Goal: Task Accomplishment & Management: Complete application form

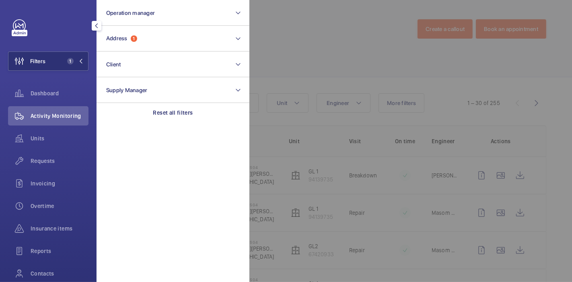
scroll to position [168, 0]
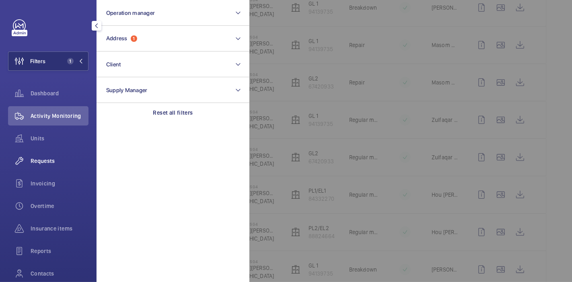
click at [43, 165] on span "Requests" at bounding box center [60, 161] width 58 height 8
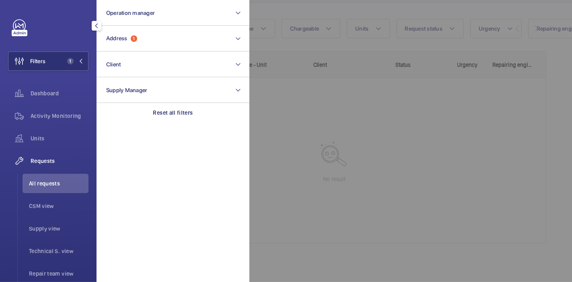
scroll to position [80, 0]
click at [258, 8] on div at bounding box center [535, 141] width 572 height 282
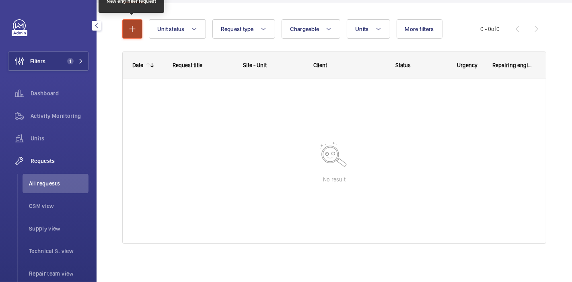
click at [135, 31] on mat-icon "button" at bounding box center [133, 29] width 10 height 10
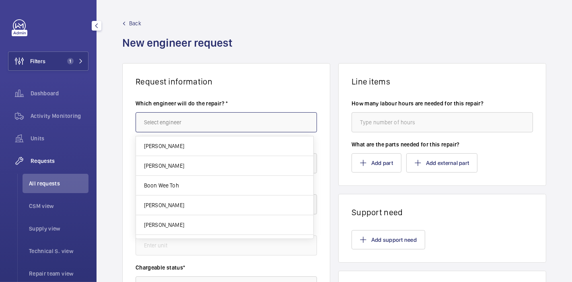
click at [189, 120] on input "text" at bounding box center [226, 122] width 181 height 20
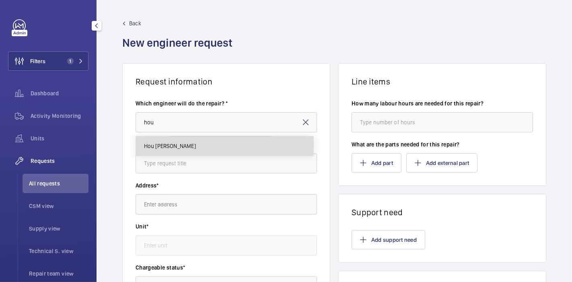
click at [191, 142] on mat-option "Hou [PERSON_NAME]" at bounding box center [224, 145] width 177 height 19
type input "Hou [PERSON_NAME]"
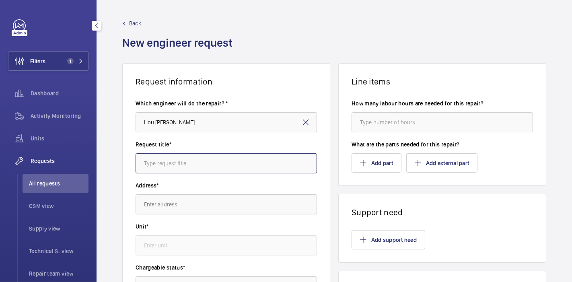
click at [191, 155] on input "text" at bounding box center [226, 163] width 181 height 20
type input "B"
type input "Parts : Button"
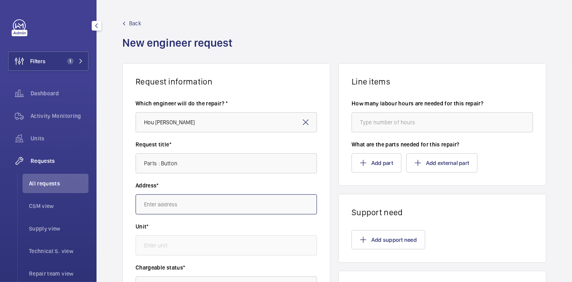
click at [192, 198] on input "text" at bounding box center [226, 204] width 181 height 20
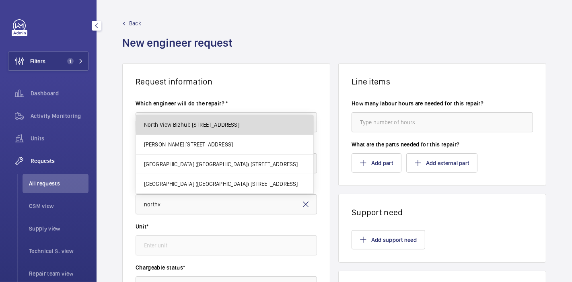
click at [241, 101] on body "Filters 1 Dashboard Activity Monitoring Units Requests All requests CSM view Su…" at bounding box center [286, 141] width 572 height 282
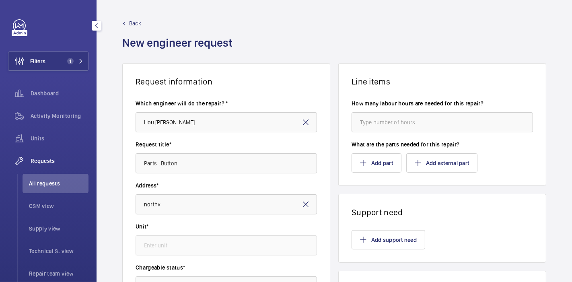
scroll to position [51, 0]
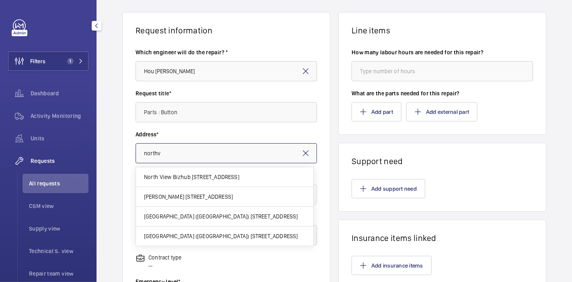
click at [196, 150] on input "northv" at bounding box center [226, 153] width 181 height 20
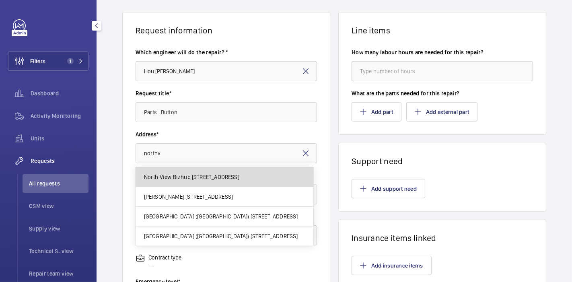
click at [203, 175] on span "North View Bizhub [STREET_ADDRESS]" at bounding box center [191, 177] width 95 height 8
type input "North View Bizhub [STREET_ADDRESS]"
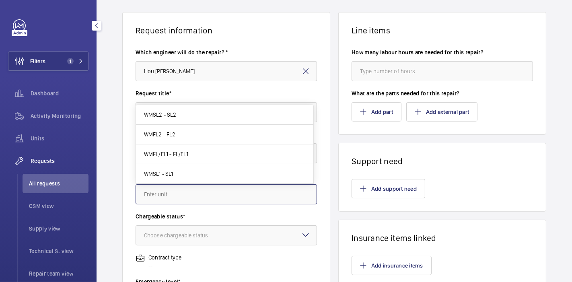
scroll to position [0, 0]
click at [184, 196] on input "text" at bounding box center [226, 194] width 181 height 20
click at [185, 151] on span "WMFL/EL1 - FL/EL1" at bounding box center [166, 154] width 44 height 8
type input "WMFL/EL1 - FL/EL1"
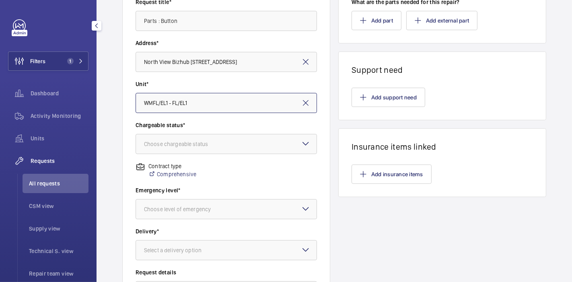
scroll to position [144, 0]
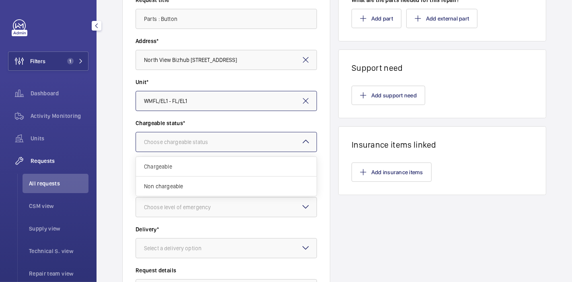
click at [204, 134] on div at bounding box center [226, 141] width 181 height 19
click at [190, 185] on span "Non chargeable" at bounding box center [226, 186] width 165 height 8
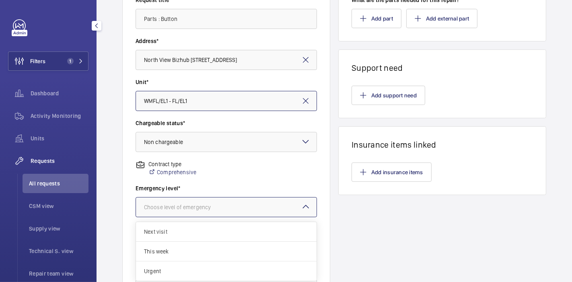
click at [191, 205] on div "Choose level of emergency" at bounding box center [187, 207] width 87 height 8
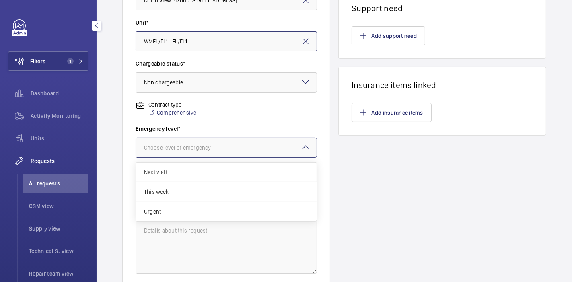
scroll to position [204, 0]
click at [193, 175] on div "Next visit" at bounding box center [226, 172] width 181 height 20
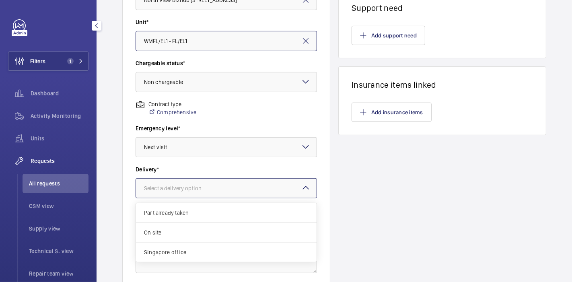
click at [197, 194] on div at bounding box center [226, 188] width 181 height 19
click at [197, 232] on span "On site" at bounding box center [226, 232] width 165 height 8
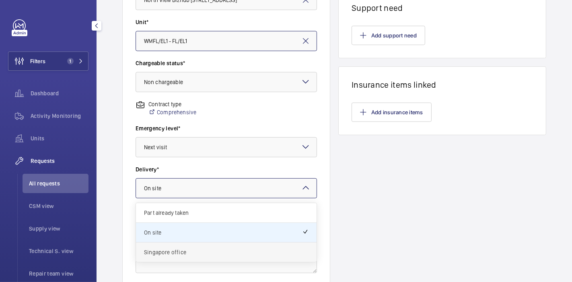
drag, startPoint x: 212, startPoint y: 192, endPoint x: 201, endPoint y: 249, distance: 58.7
click at [201, 198] on ng-select "Select a delivery option × On site × Part already taken On site [GEOGRAPHIC_DAT…" at bounding box center [226, 188] width 181 height 20
click at [201, 249] on span "Singapore office" at bounding box center [226, 252] width 165 height 8
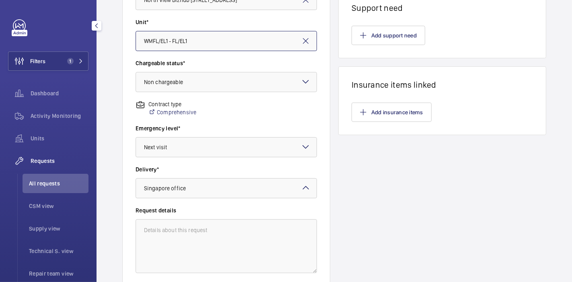
scroll to position [0, 0]
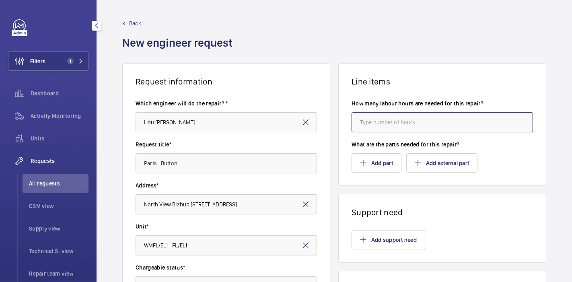
click at [364, 113] on input "number" at bounding box center [442, 122] width 181 height 20
type input "1"
type input "2"
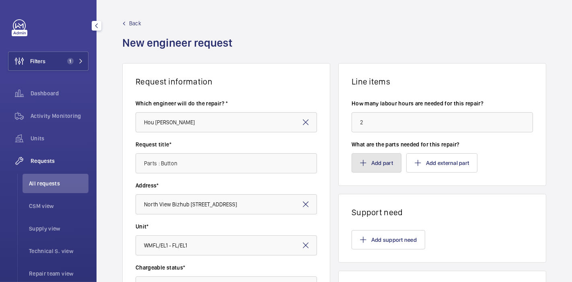
click at [363, 166] on button "Add part" at bounding box center [377, 162] width 50 height 19
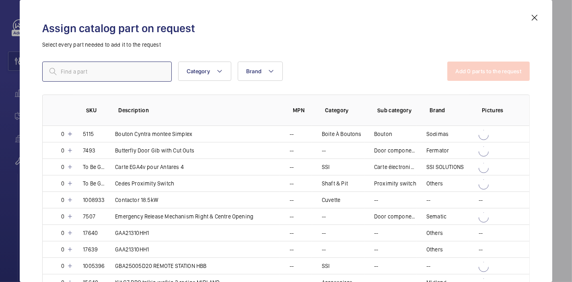
click at [155, 74] on input "text" at bounding box center [107, 72] width 130 height 20
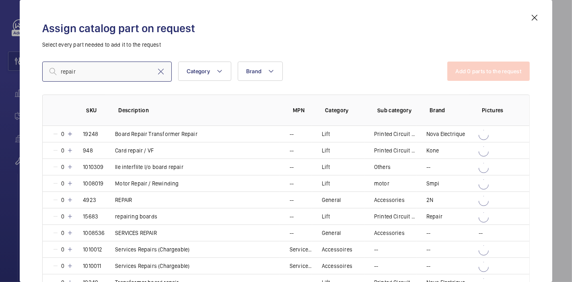
type input "repair"
click at [199, 41] on p "Select every part needed to add it to the request" at bounding box center [286, 45] width 488 height 8
click at [70, 231] on mat-icon at bounding box center [70, 233] width 6 height 6
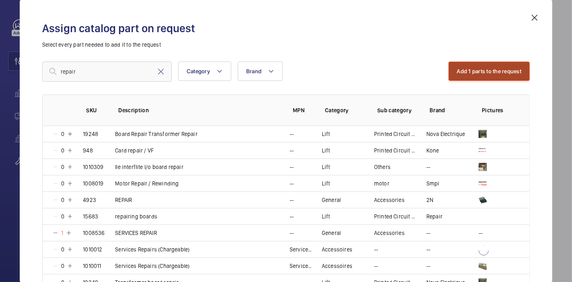
click at [493, 64] on button "Add 1 parts to the request" at bounding box center [489, 71] width 82 height 19
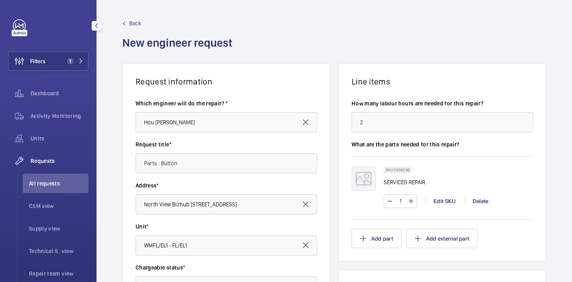
scroll to position [266, 0]
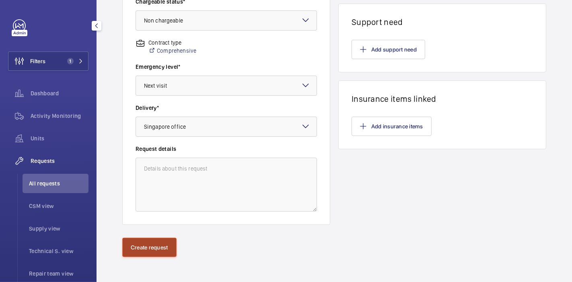
click at [142, 244] on button "Create request" at bounding box center [149, 247] width 54 height 19
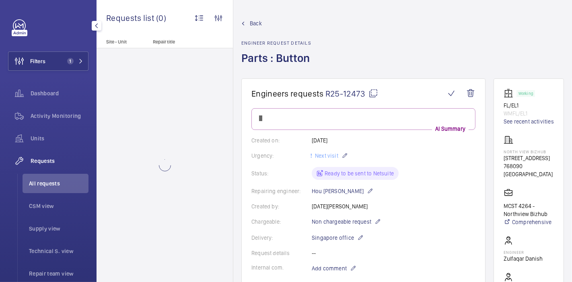
click at [371, 93] on mat-icon at bounding box center [373, 93] width 10 height 10
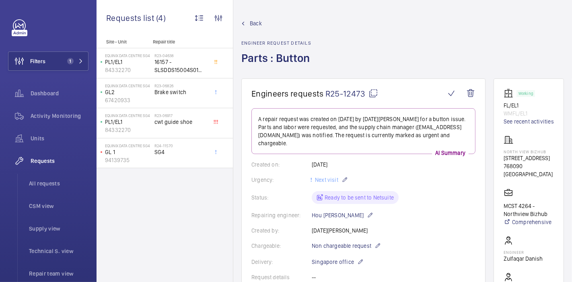
click at [261, 23] on span "Back" at bounding box center [256, 23] width 12 height 8
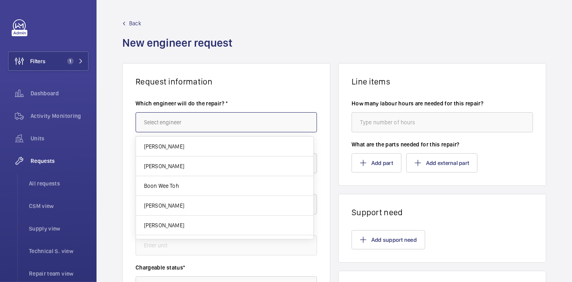
click at [195, 123] on input "text" at bounding box center [226, 122] width 181 height 20
type input "d"
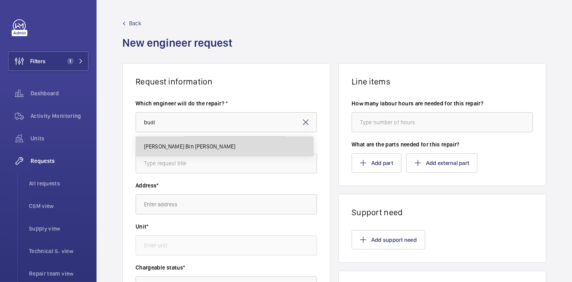
click at [197, 146] on span "[PERSON_NAME] Bin [PERSON_NAME]" at bounding box center [190, 146] width 92 height 8
type input "[PERSON_NAME] Bin [PERSON_NAME]"
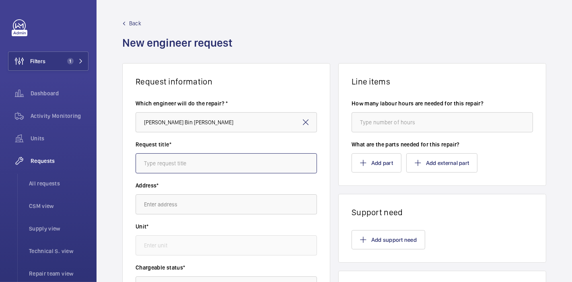
click at [197, 165] on input "text" at bounding box center [226, 163] width 181 height 20
type input "MOD Parts : Phase Relay"
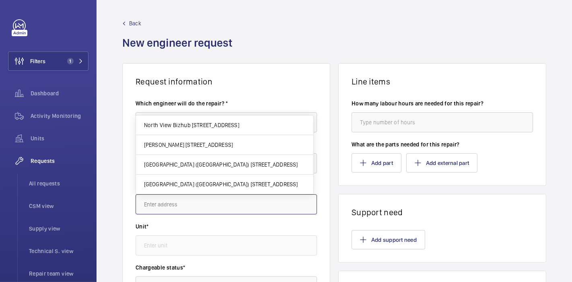
click at [204, 205] on input "text" at bounding box center [226, 204] width 181 height 20
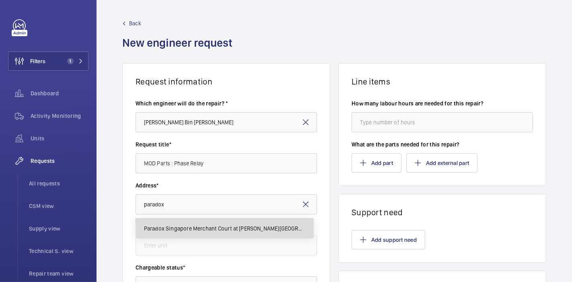
click at [210, 226] on span "Paradox Singapore Merchant Court at [PERSON_NAME][GEOGRAPHIC_DATA][STREET_ADDRE…" at bounding box center [224, 228] width 161 height 8
type input "Paradox Singapore Merchant Court at [PERSON_NAME][GEOGRAPHIC_DATA][STREET_ADDRE…"
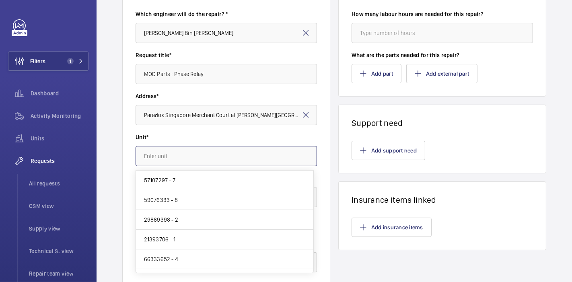
click at [191, 158] on input "text" at bounding box center [226, 156] width 181 height 20
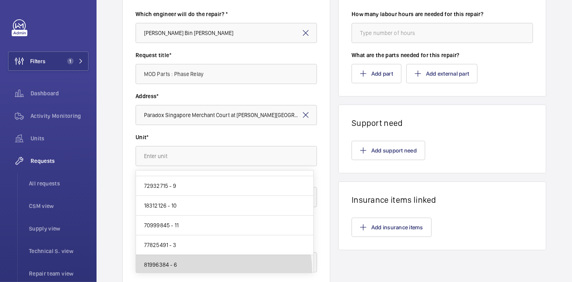
click at [204, 269] on mat-option "81996384 - 6" at bounding box center [224, 264] width 177 height 19
type input "81996384 - 6"
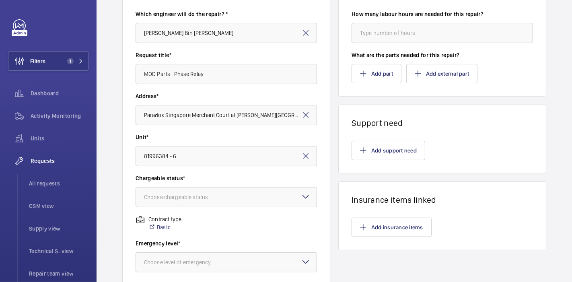
click at [119, 188] on div "Request information Which engineer will do the repair? * [PERSON_NAME] Bin [PER…" at bounding box center [334, 194] width 475 height 440
click at [185, 199] on div "Choose chargeable status" at bounding box center [186, 197] width 84 height 8
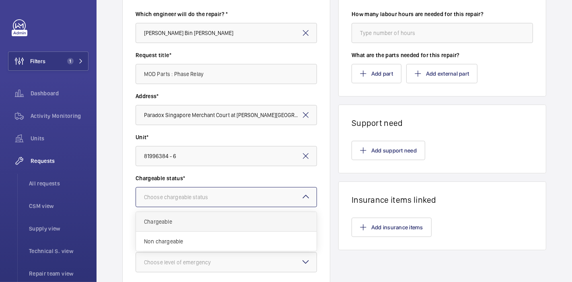
click at [185, 224] on span "Chargeable" at bounding box center [226, 222] width 165 height 8
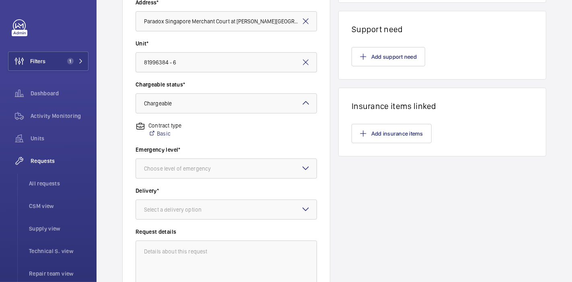
scroll to position [187, 0]
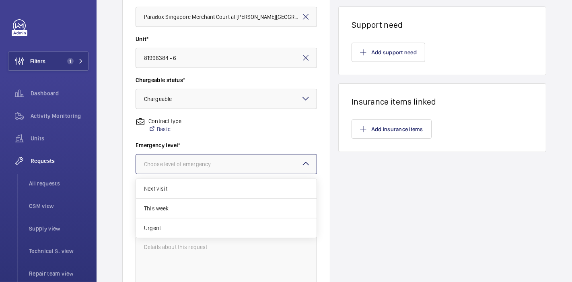
click at [235, 160] on div at bounding box center [226, 163] width 181 height 19
click at [223, 192] on div "Next visit" at bounding box center [226, 189] width 181 height 20
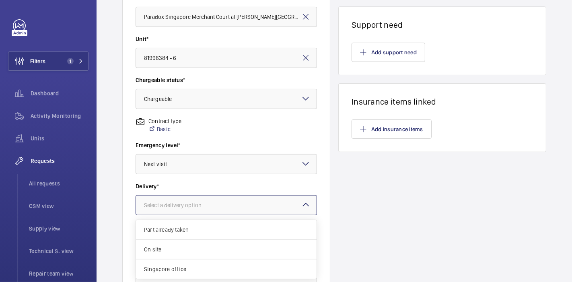
click at [224, 205] on div at bounding box center [226, 204] width 181 height 19
click at [204, 248] on span "On site" at bounding box center [226, 249] width 165 height 8
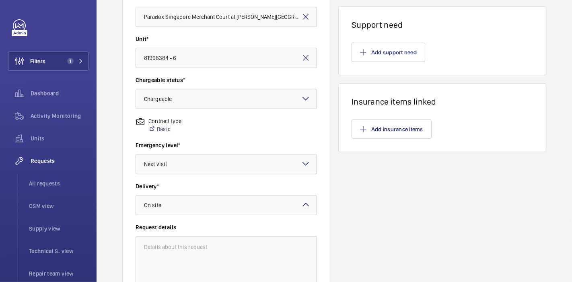
click at [332, 139] on div "Request information Which engineer will do the repair? * [PERSON_NAME] Bin [PER…" at bounding box center [334, 96] width 475 height 440
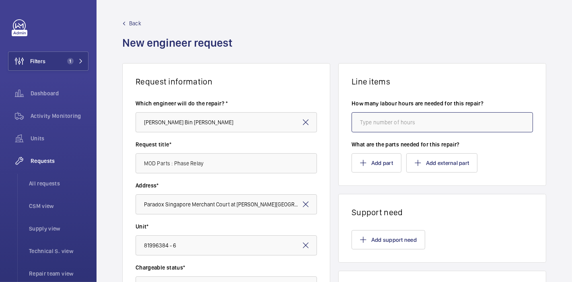
click at [366, 122] on input "number" at bounding box center [442, 122] width 181 height 20
type input "4"
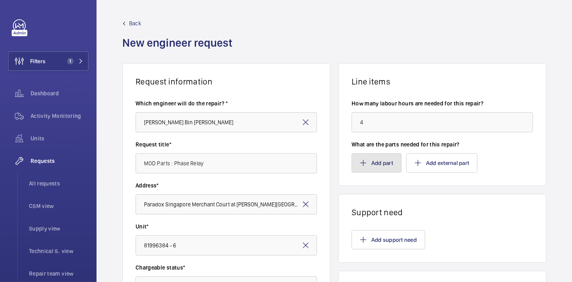
click at [367, 161] on button "Add part" at bounding box center [377, 162] width 50 height 19
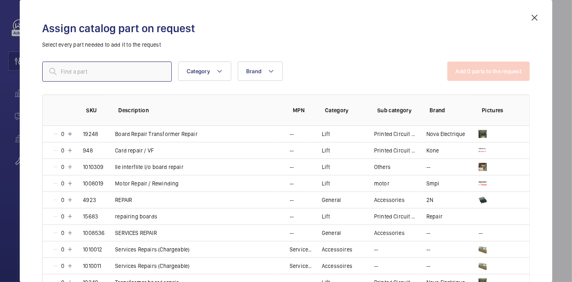
click at [137, 67] on input "text" at bounding box center [107, 72] width 130 height 20
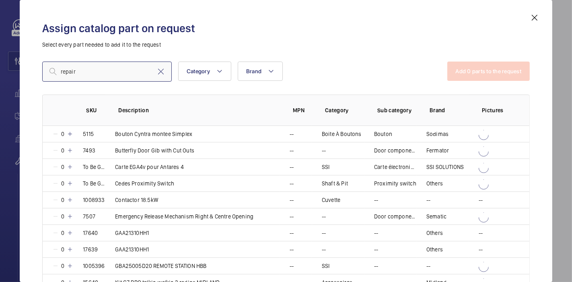
type input "repair"
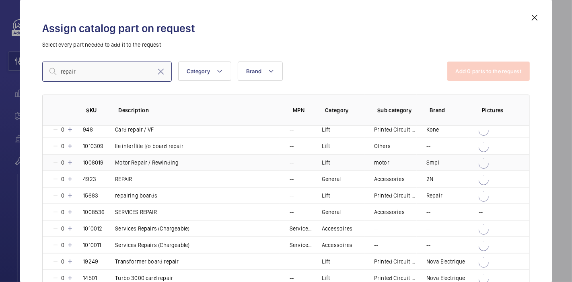
scroll to position [22, 0]
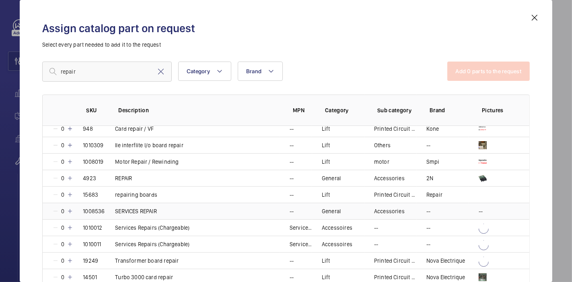
click at [70, 213] on mat-icon at bounding box center [70, 211] width 6 height 6
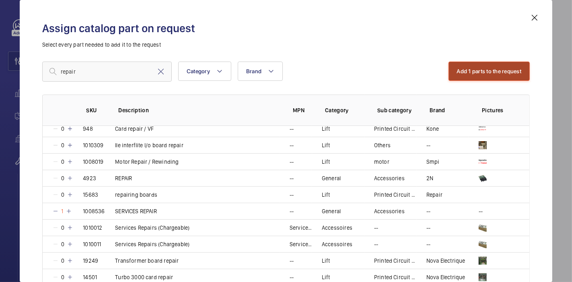
click at [458, 63] on button "Add 1 parts to the request" at bounding box center [489, 71] width 82 height 19
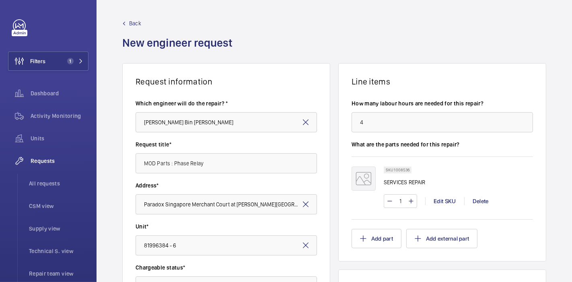
click at [329, 176] on div "Request information Which engineer will do the repair? * [PERSON_NAME] Bin [PER…" at bounding box center [334, 283] width 475 height 440
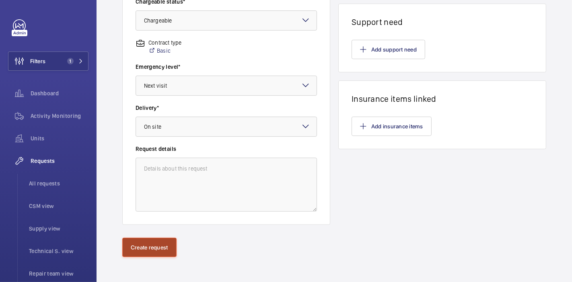
click at [145, 251] on button "Create request" at bounding box center [149, 247] width 54 height 19
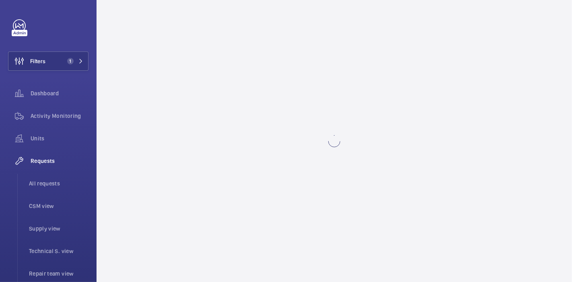
scroll to position [0, 0]
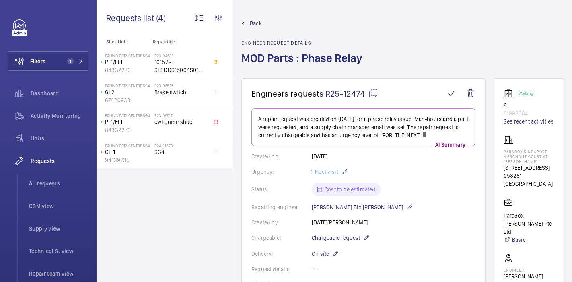
click at [372, 93] on mat-icon at bounding box center [373, 93] width 10 height 10
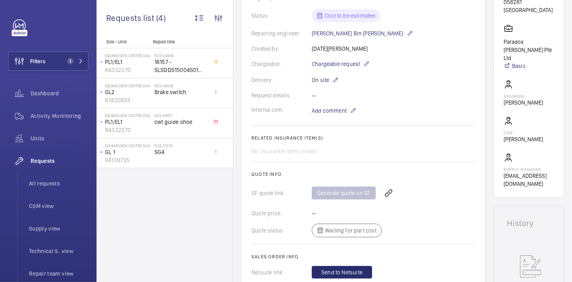
scroll to position [174, 0]
click at [388, 194] on wm-front-icon-button at bounding box center [388, 192] width 19 height 19
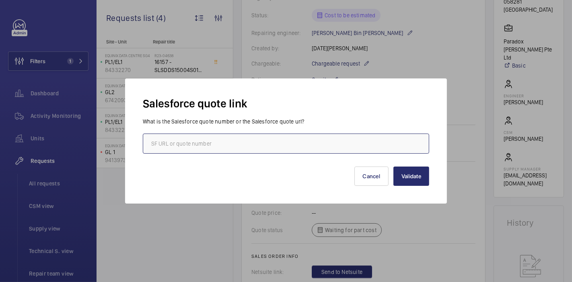
click at [352, 141] on input "text" at bounding box center [286, 144] width 286 height 20
paste input "00008889"
type input "00008889"
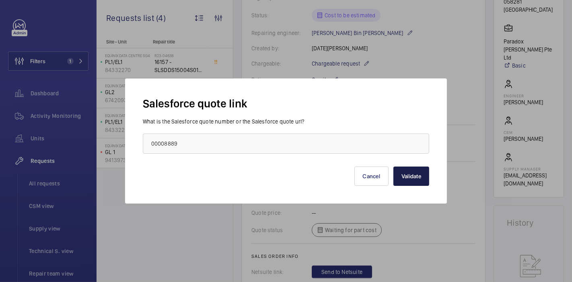
click at [421, 177] on button "Validate" at bounding box center [411, 176] width 36 height 19
